Goal: Find contact information: Find contact information

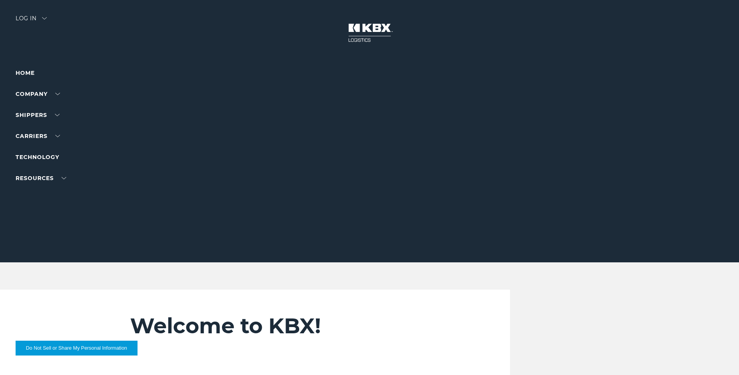
click at [38, 16] on div "Log in" at bounding box center [31, 21] width 31 height 11
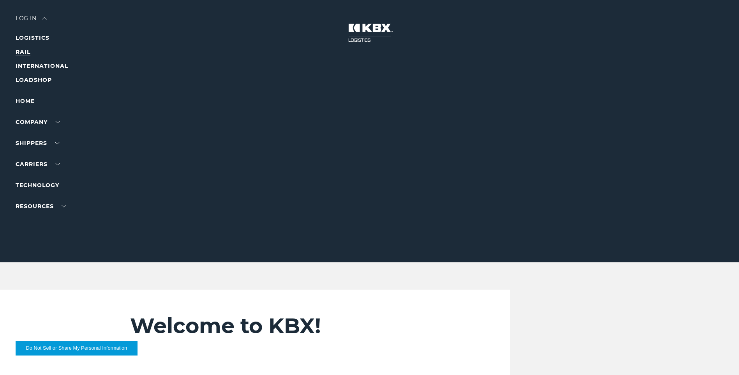
click at [19, 50] on link "RAIL" at bounding box center [23, 51] width 15 height 7
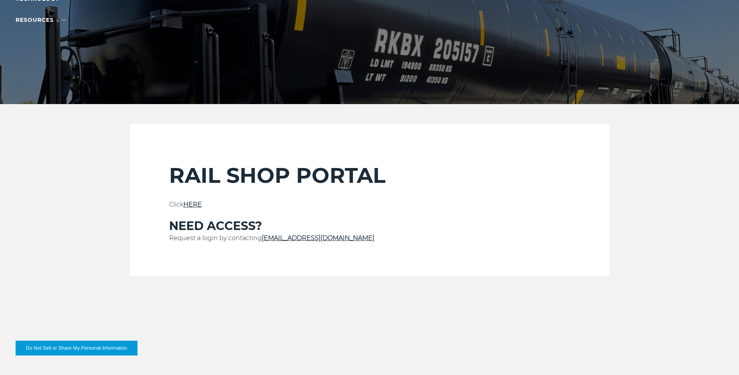
scroll to position [195, 0]
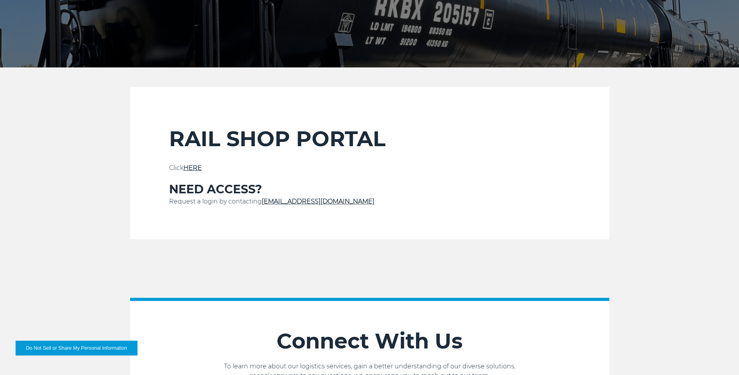
click at [287, 200] on link "[EMAIL_ADDRESS][DOMAIN_NAME]" at bounding box center [318, 200] width 113 height 7
drag, startPoint x: 323, startPoint y: 202, endPoint x: 264, endPoint y: 201, distance: 59.2
click at [264, 201] on p "Request a login by contacting [EMAIL_ADDRESS][DOMAIN_NAME]" at bounding box center [369, 201] width 401 height 9
copy link "[EMAIL_ADDRESS][DOMAIN_NAME]"
